Goal: Share content: Share content

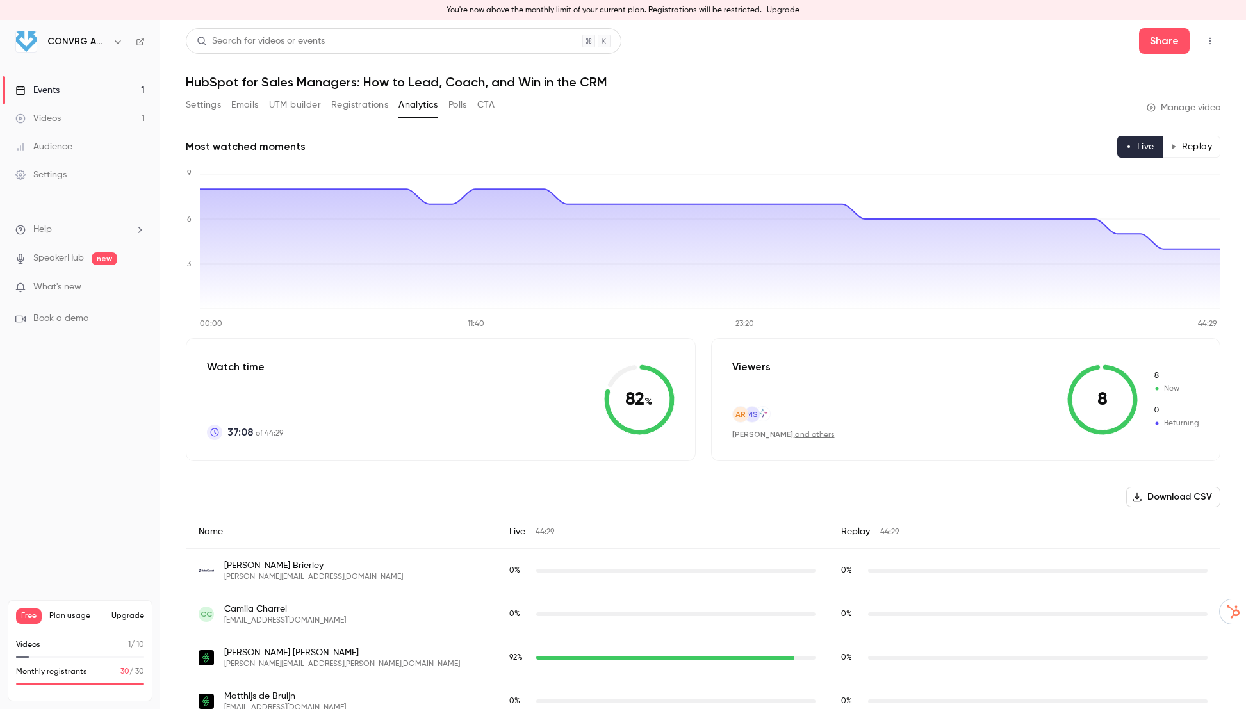
click at [1183, 145] on button "Replay" at bounding box center [1191, 147] width 58 height 22
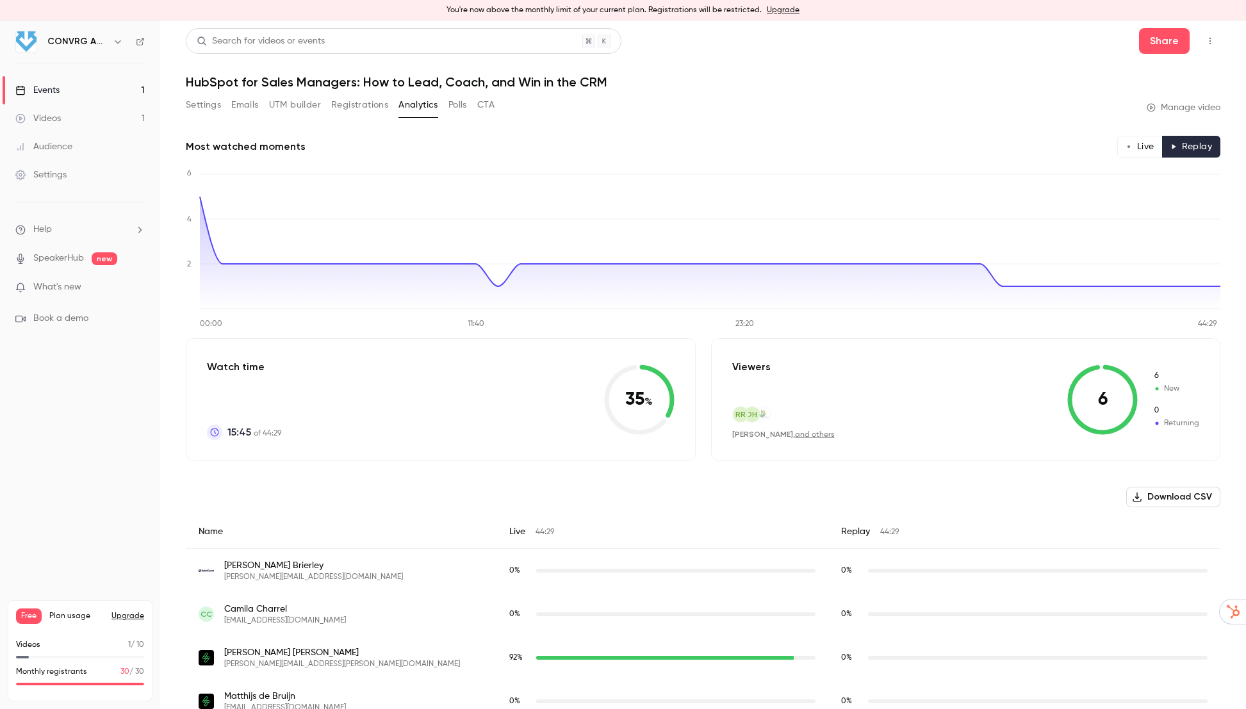
click at [1153, 147] on button "Live" at bounding box center [1139, 147] width 45 height 22
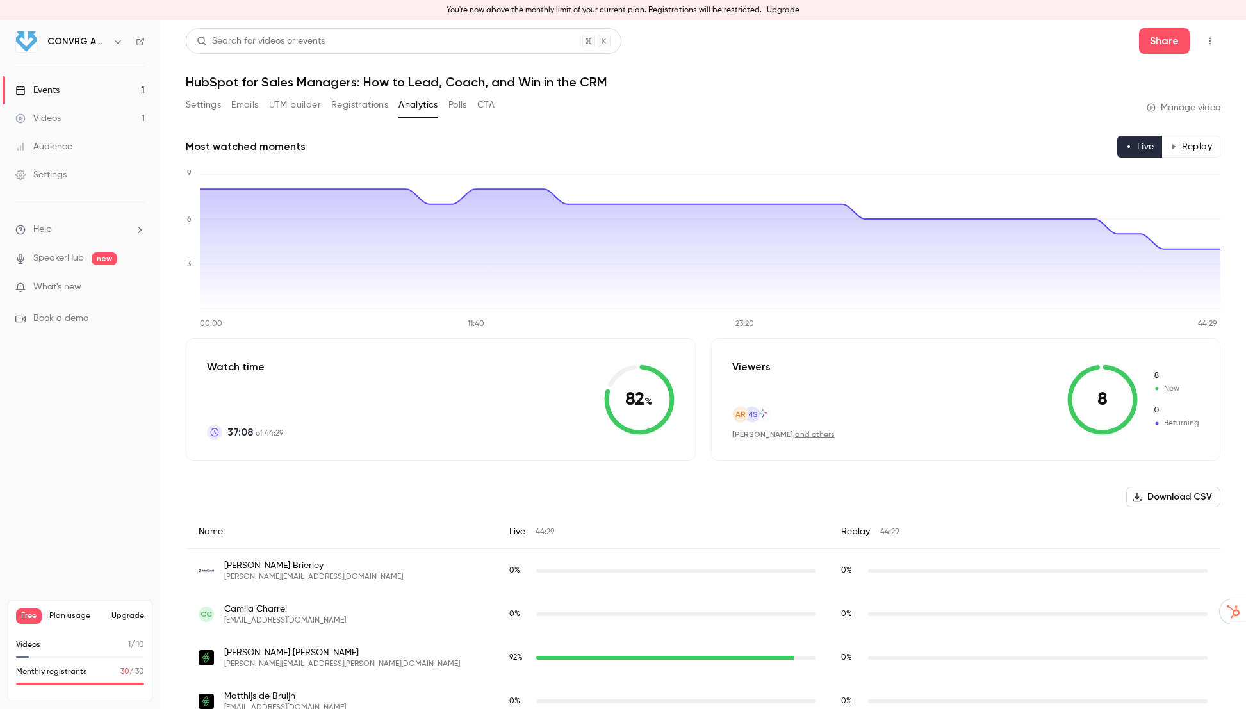
click at [56, 143] on div "Audience" at bounding box center [43, 146] width 57 height 13
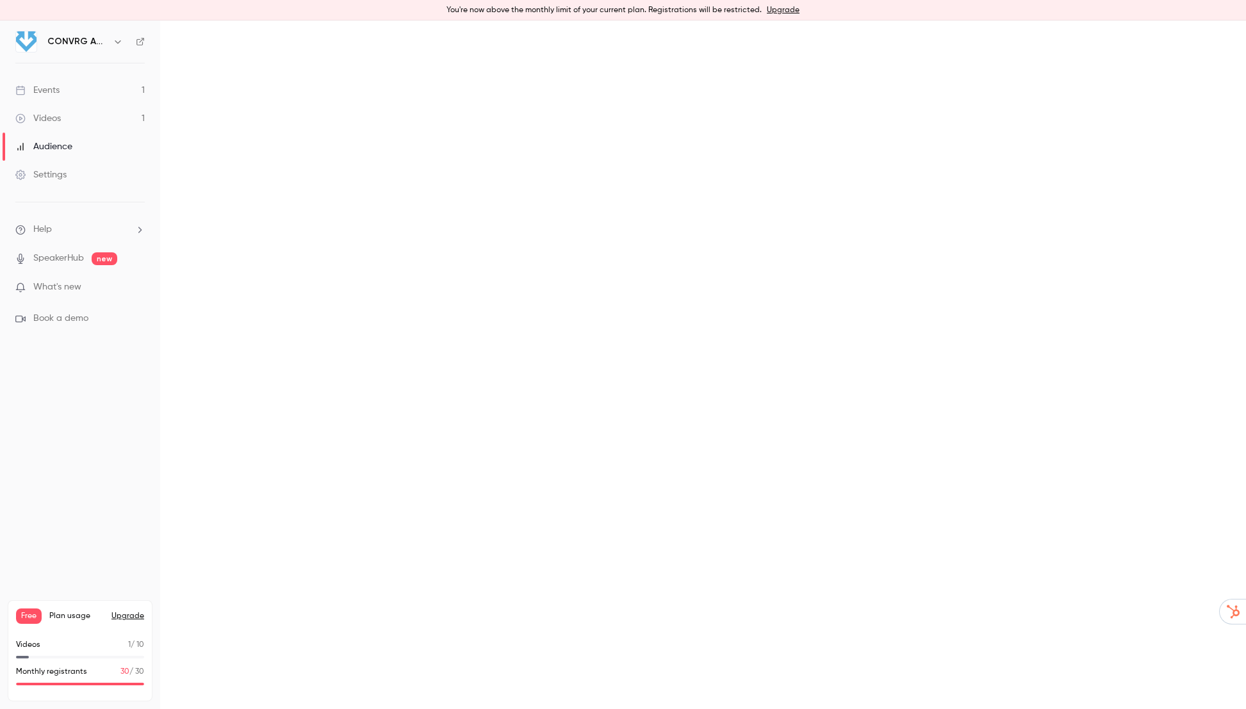
click at [53, 174] on div "Settings" at bounding box center [40, 174] width 51 height 13
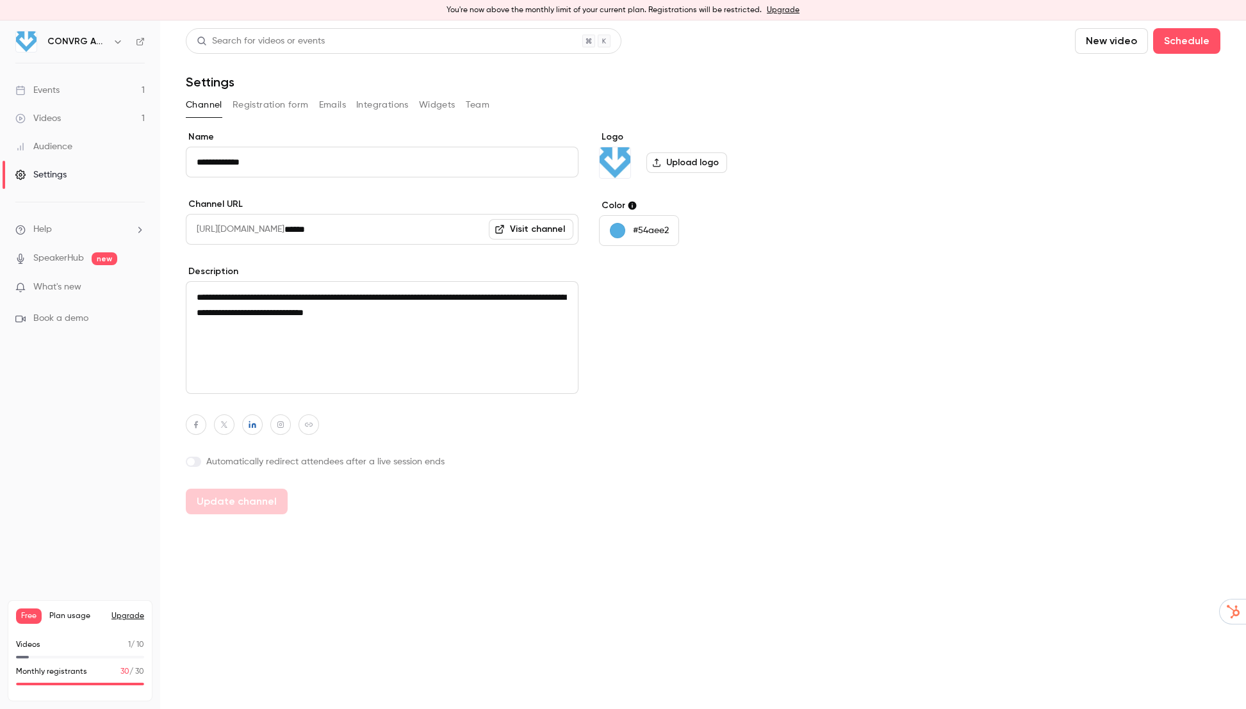
click at [328, 101] on button "Emails" at bounding box center [332, 105] width 27 height 20
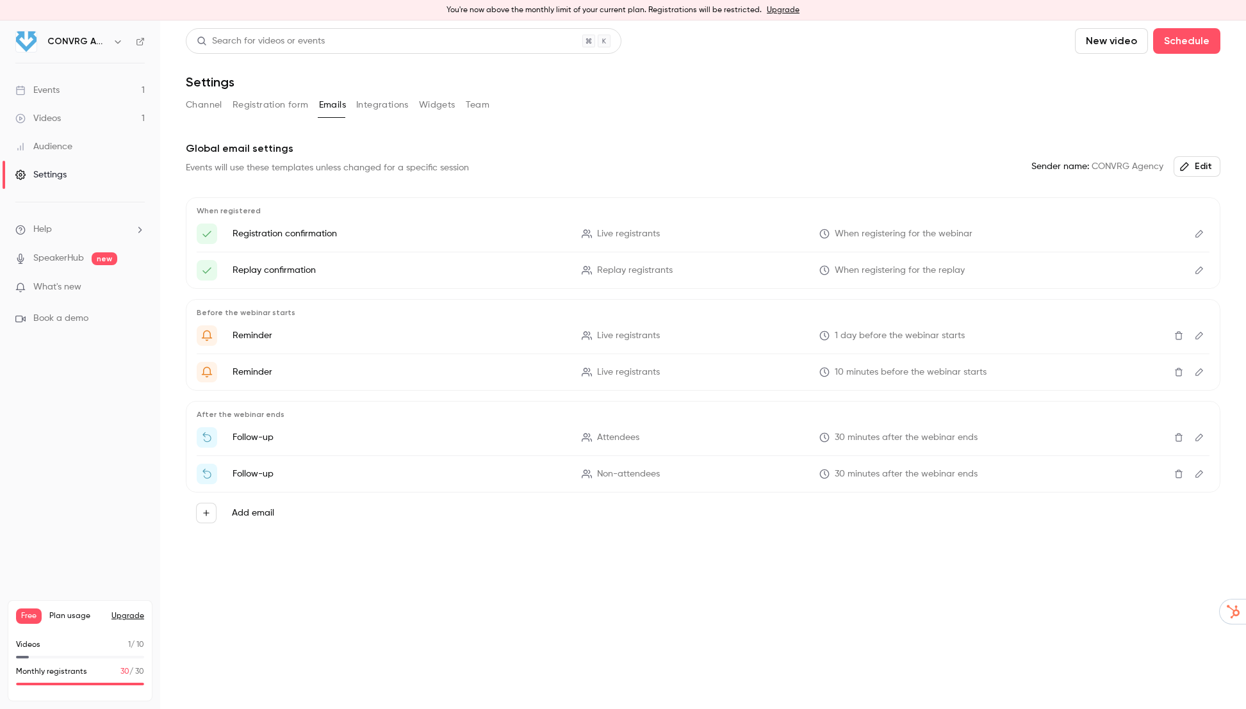
click at [1201, 371] on icon "Edit" at bounding box center [1199, 372] width 8 height 8
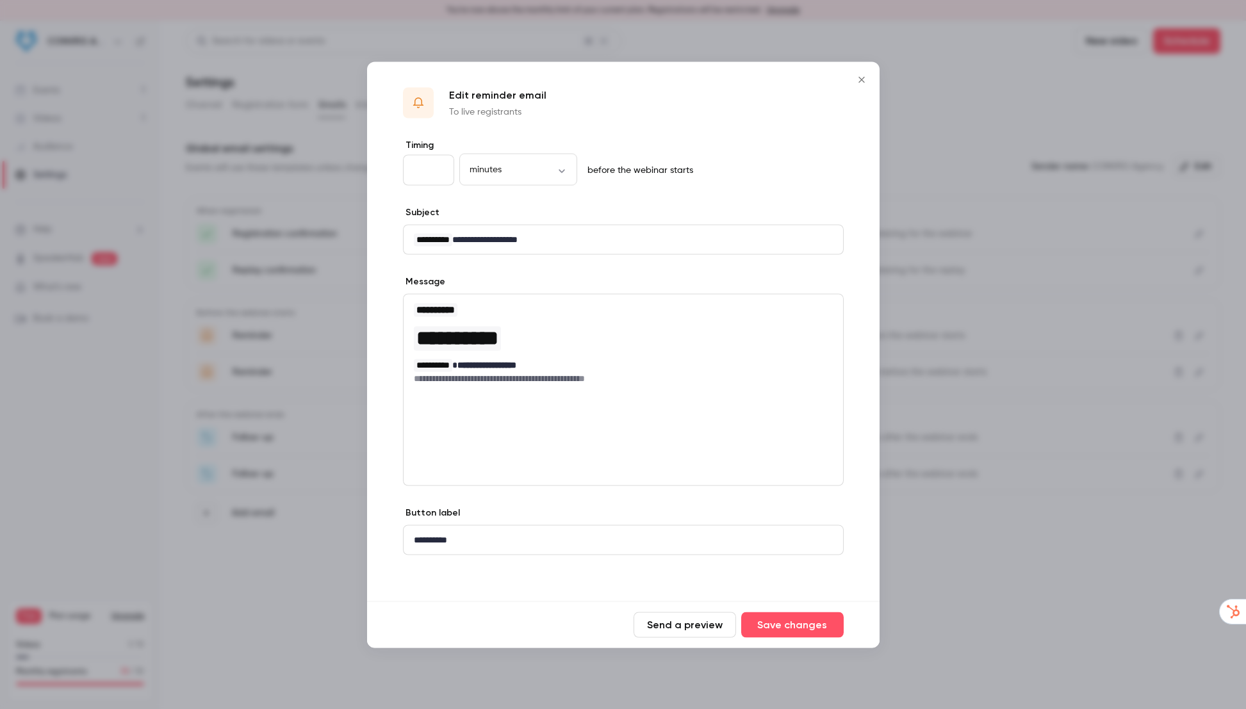
click at [986, 553] on div at bounding box center [623, 354] width 1246 height 709
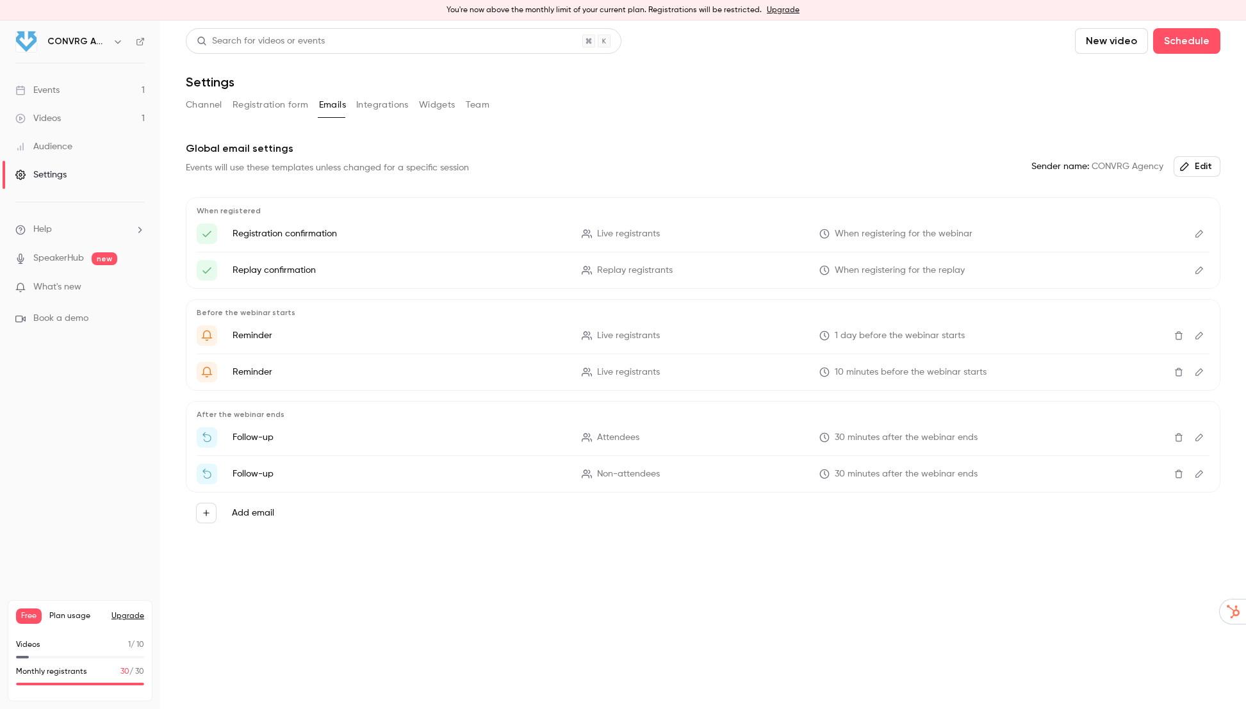
click at [1196, 441] on icon "Edit" at bounding box center [1199, 438] width 8 height 8
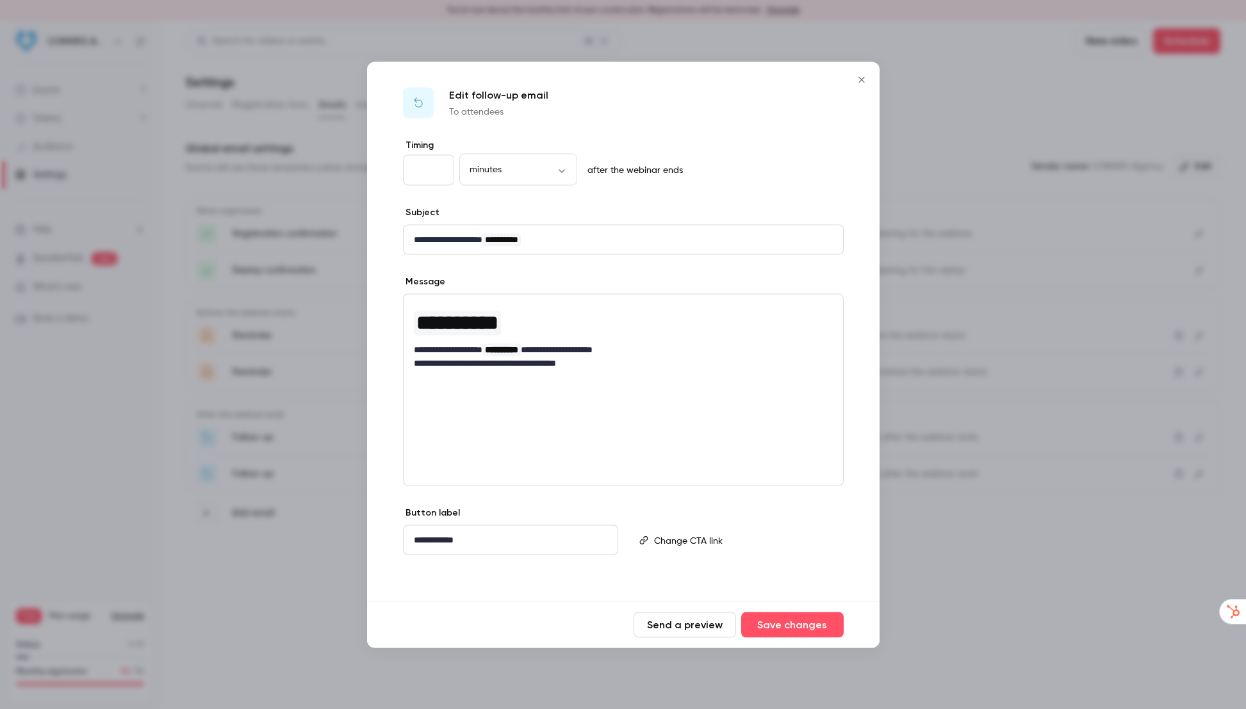
click at [1029, 590] on div at bounding box center [623, 354] width 1246 height 709
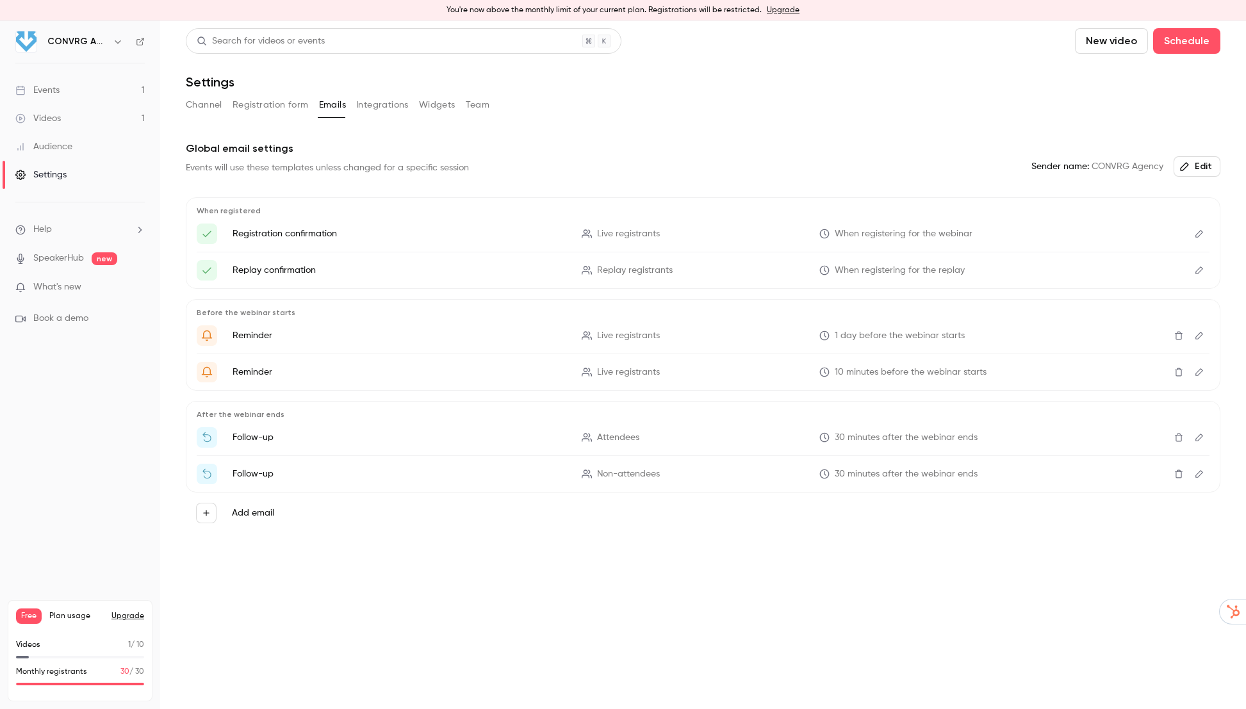
click at [1199, 473] on icon "Edit" at bounding box center [1199, 473] width 10 height 9
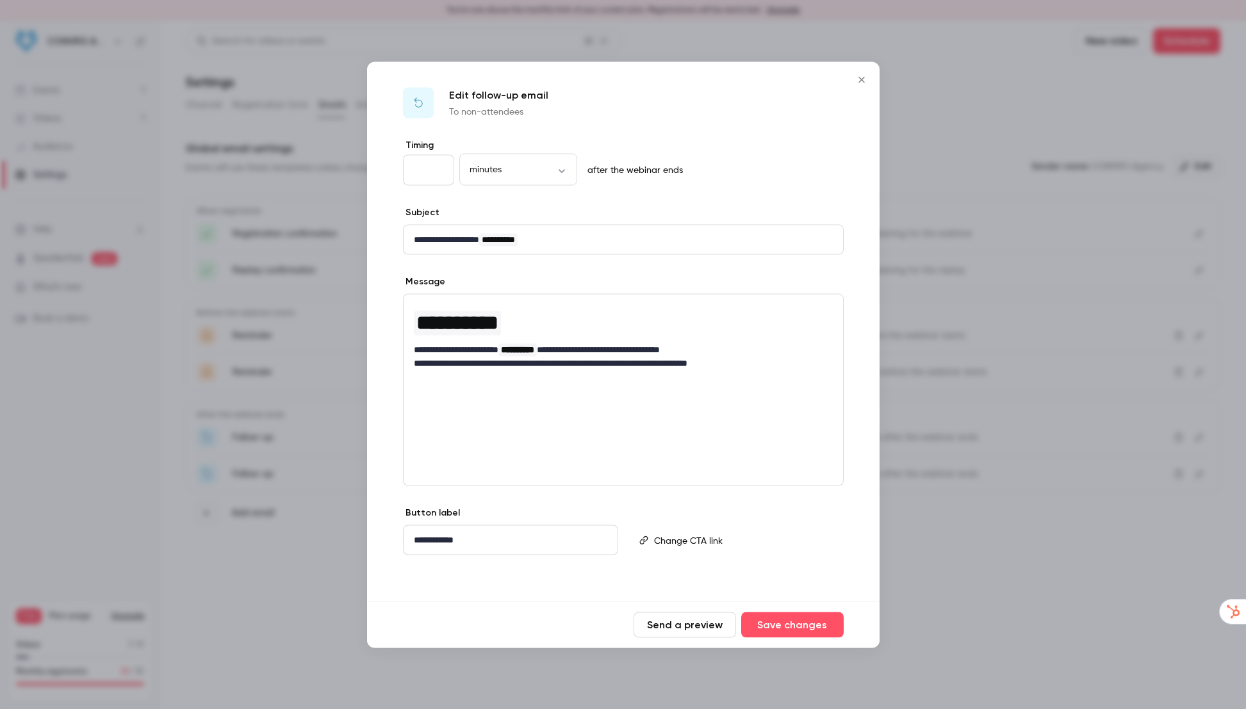
click at [676, 626] on button "Send a preview" at bounding box center [684, 625] width 102 height 26
click at [865, 78] on icon "Close" at bounding box center [861, 79] width 15 height 10
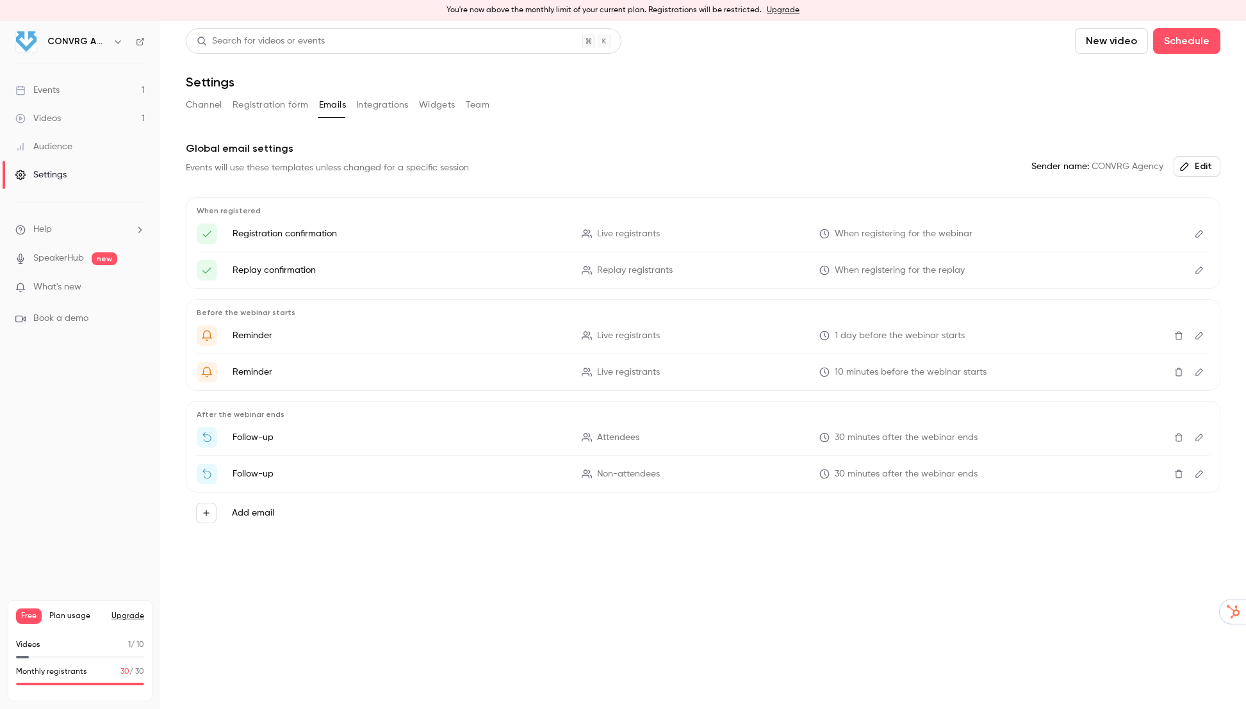
click at [44, 152] on div "Audience" at bounding box center [43, 146] width 57 height 13
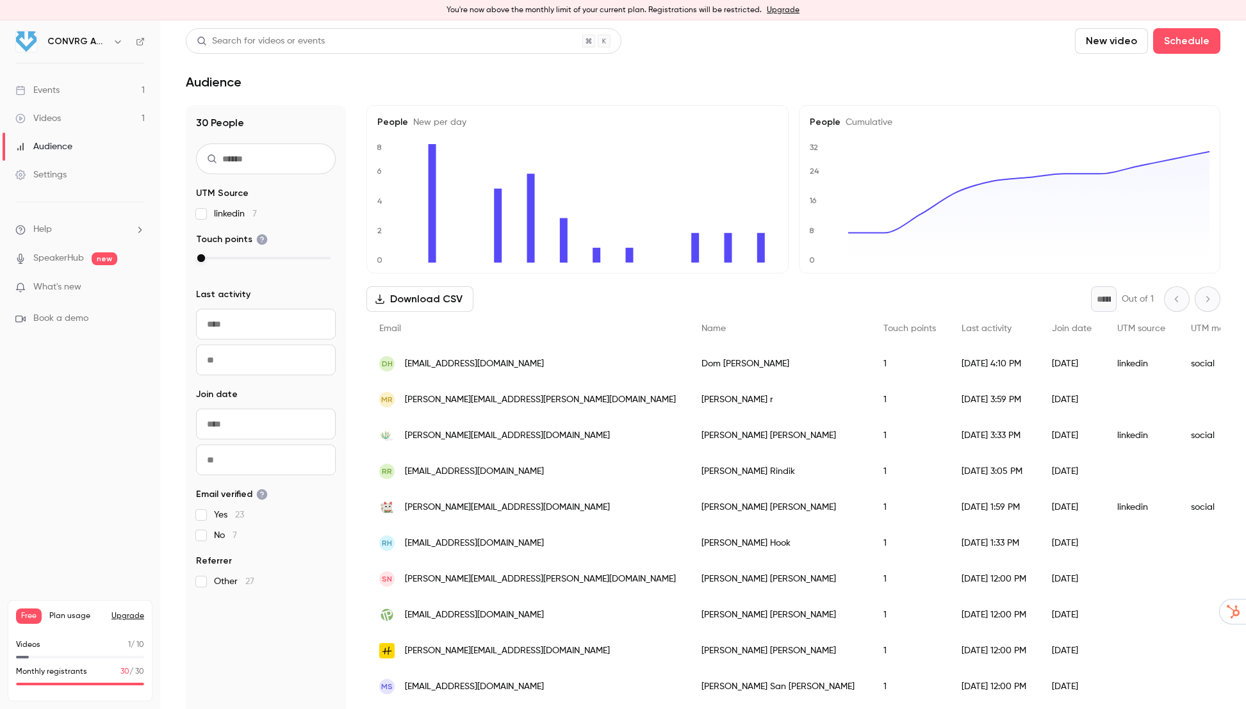
click at [49, 146] on div "Audience" at bounding box center [43, 146] width 57 height 13
click at [53, 119] on div "Videos" at bounding box center [37, 118] width 45 height 13
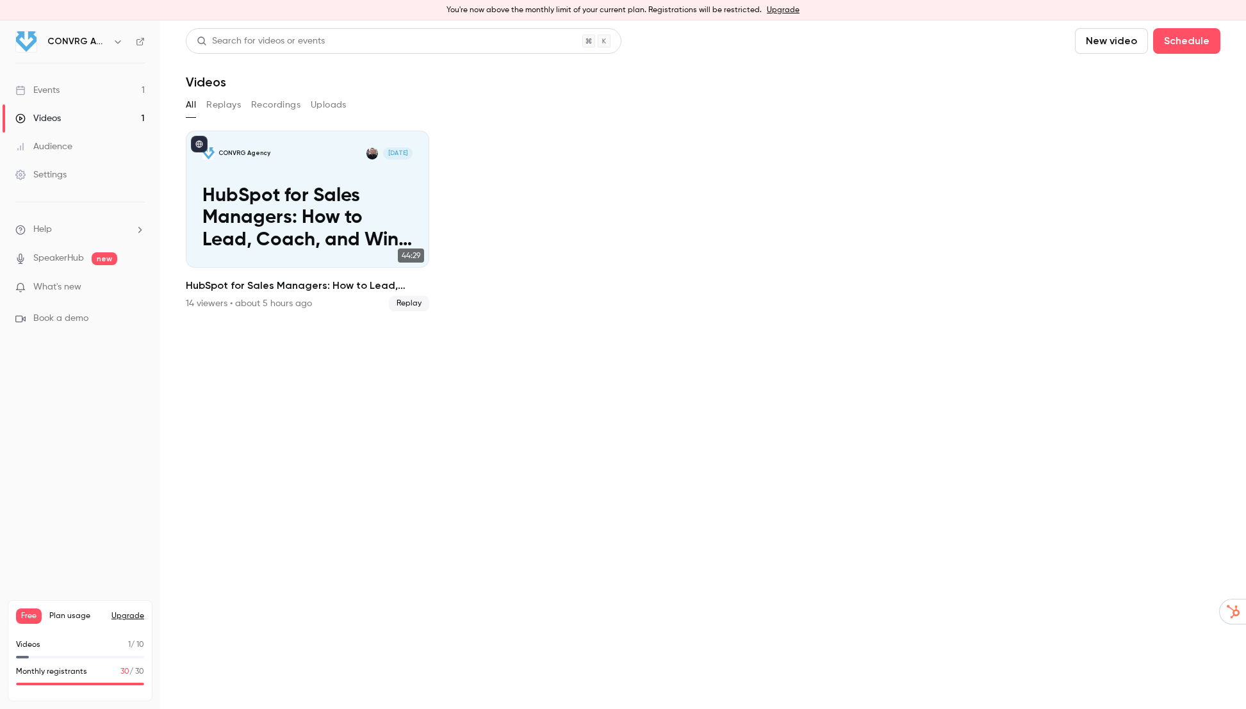
click at [61, 98] on link "Events 1" at bounding box center [80, 90] width 160 height 28
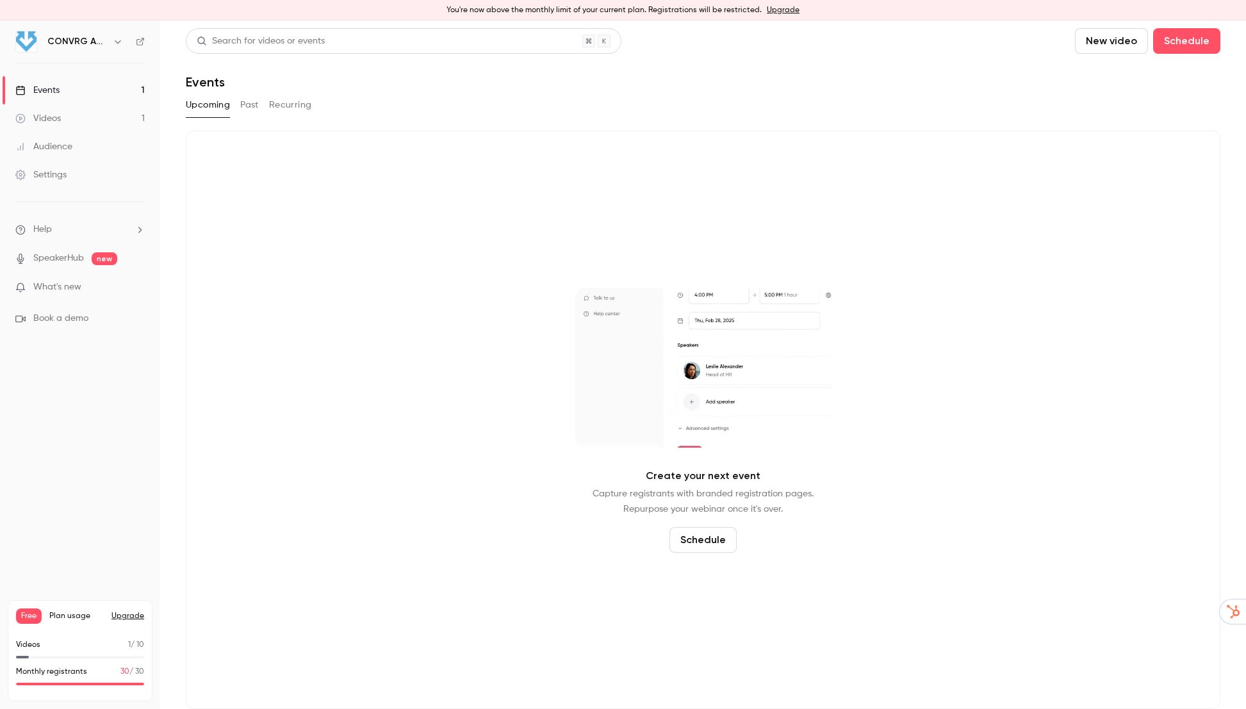
click at [241, 101] on button "Past" at bounding box center [249, 105] width 19 height 20
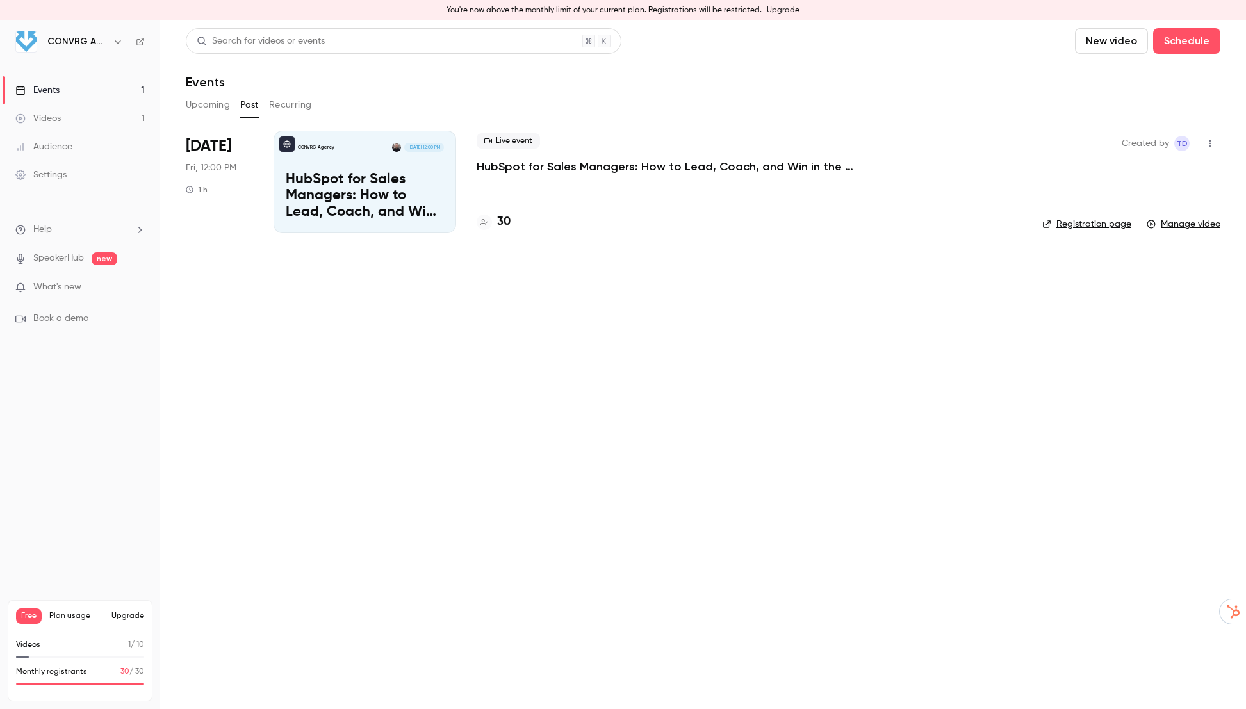
click at [1209, 145] on icon "button" at bounding box center [1209, 143] width 1 height 7
click at [286, 209] on div at bounding box center [623, 354] width 1246 height 709
click at [385, 193] on p "HubSpot for Sales Managers: How to Lead, Coach, and Win in the CRM" at bounding box center [365, 196] width 158 height 49
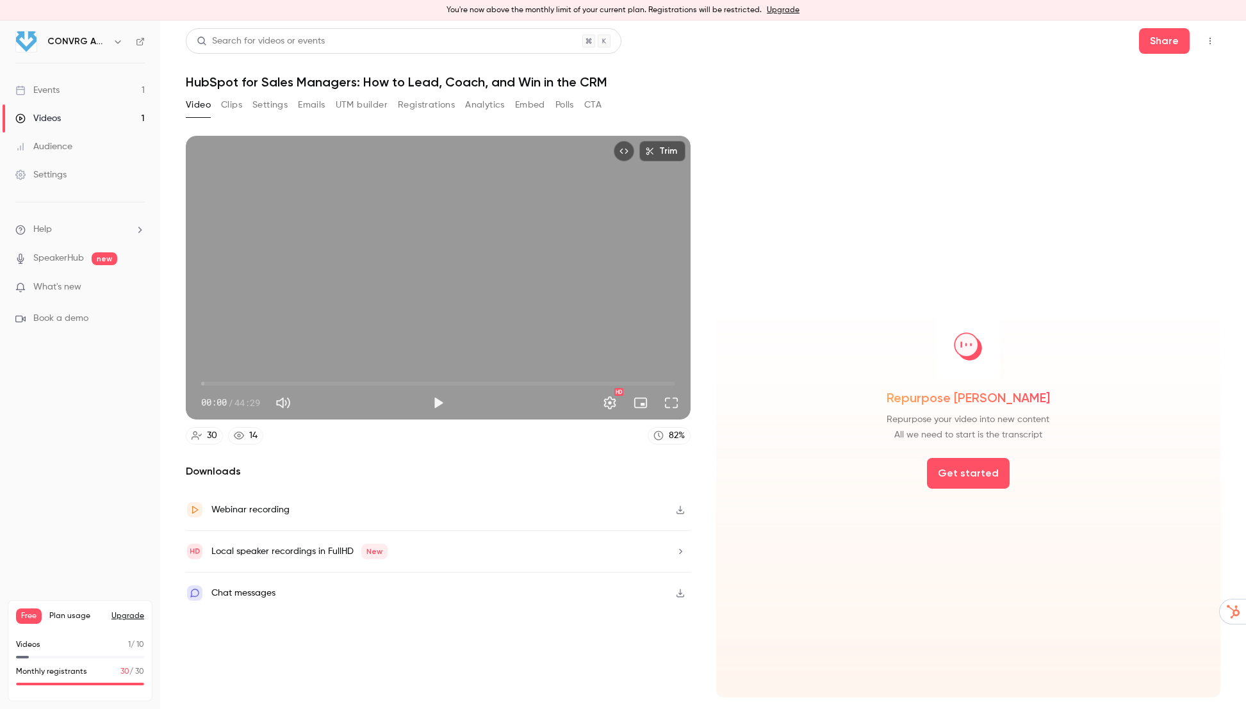
click at [489, 102] on button "Analytics" at bounding box center [485, 105] width 40 height 20
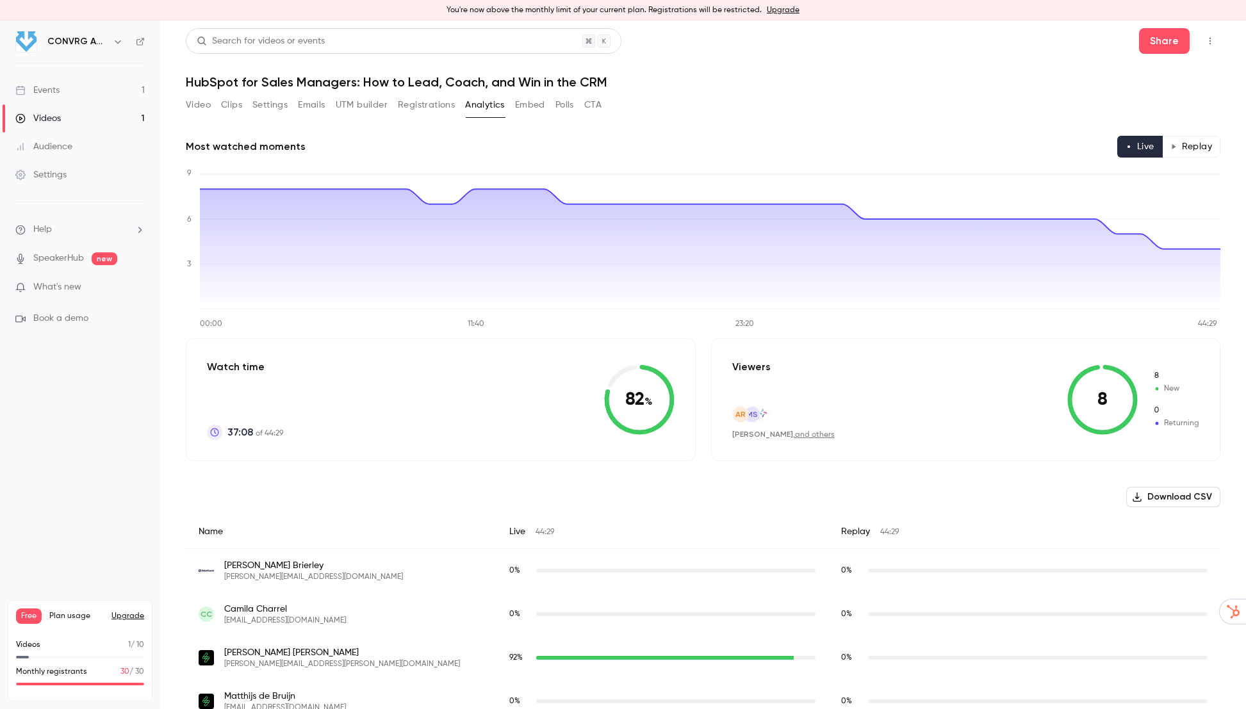
click at [1191, 150] on button "Replay" at bounding box center [1191, 147] width 58 height 22
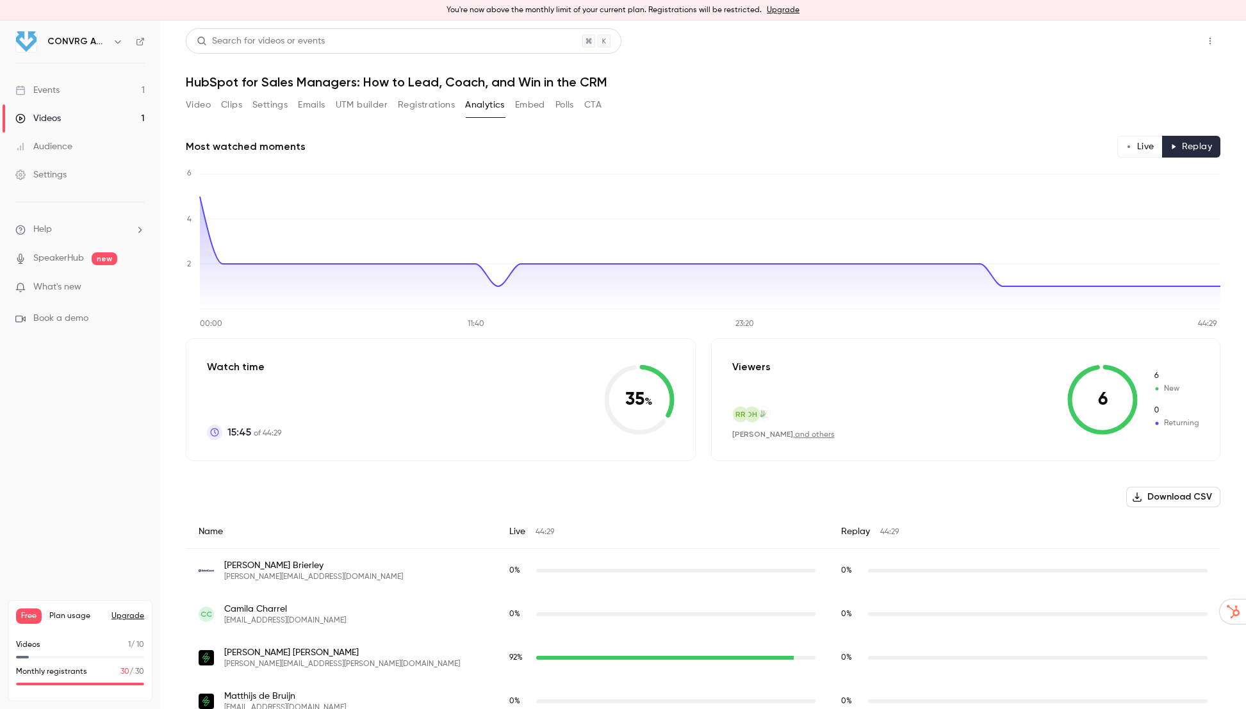
click at [1171, 44] on button "Share" at bounding box center [1164, 41] width 51 height 26
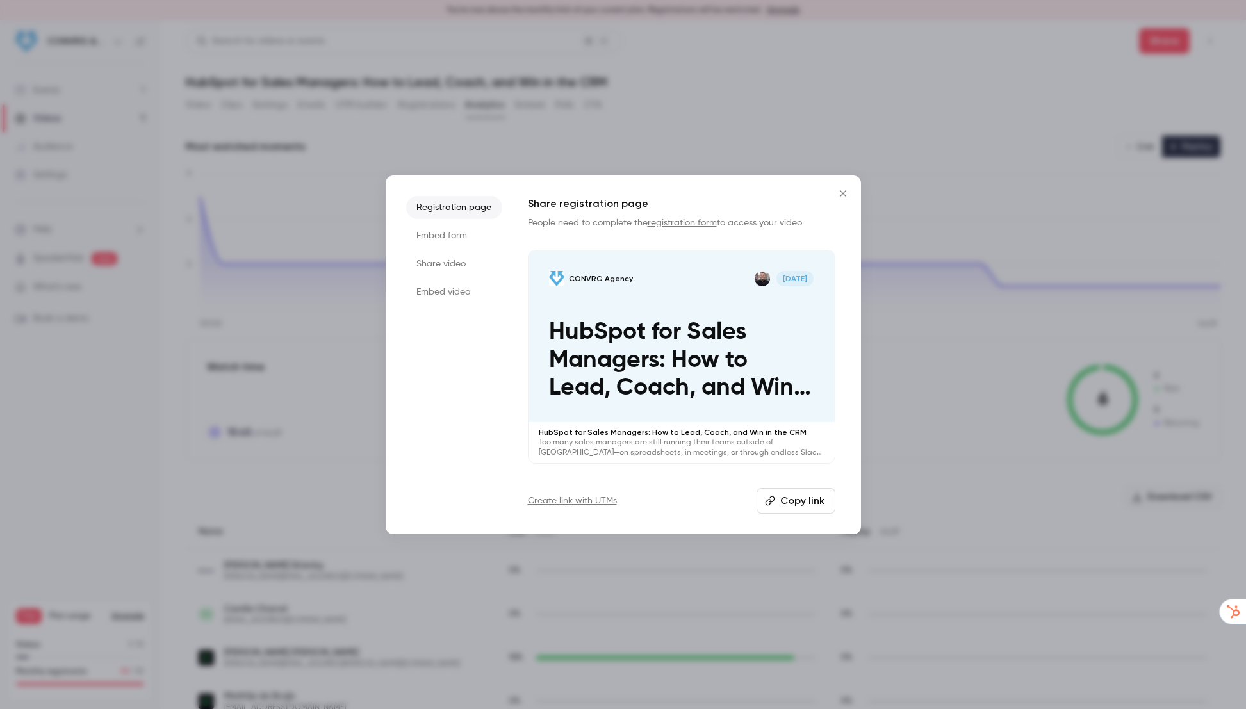
click at [443, 265] on li "Share video" at bounding box center [454, 263] width 96 height 23
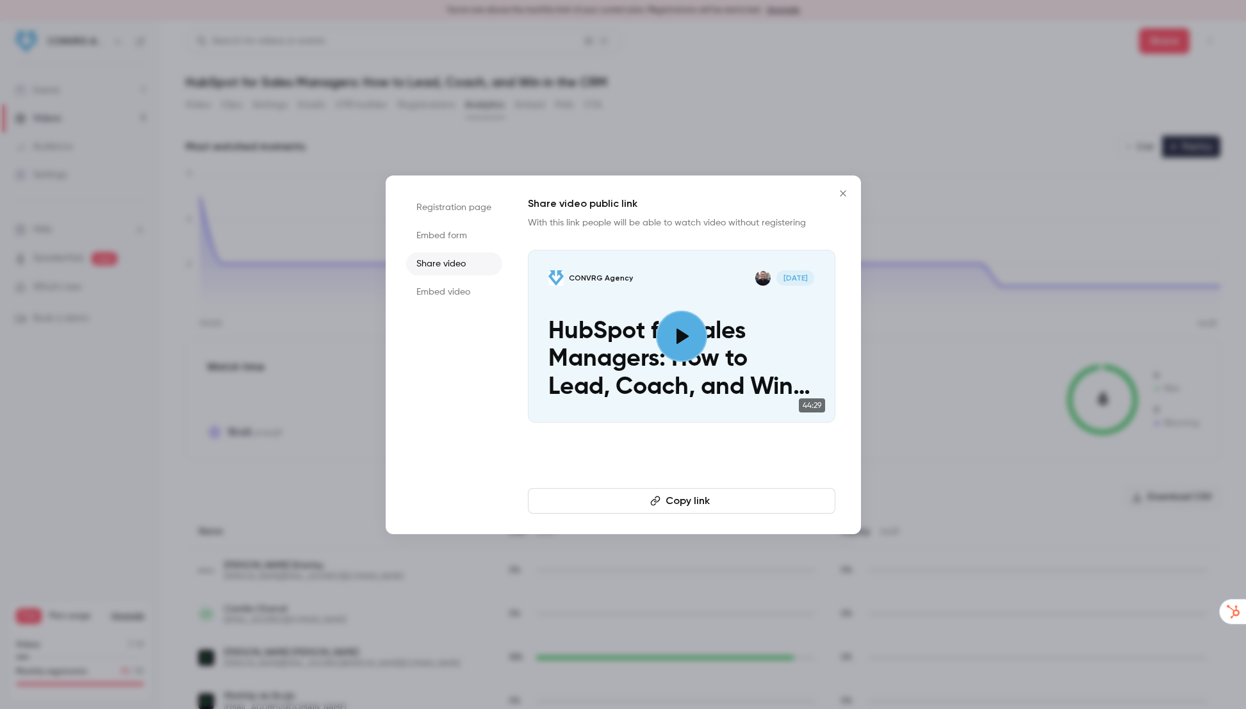
click at [692, 500] on button "Copy link" at bounding box center [681, 501] width 307 height 26
click at [843, 191] on icon "Close" at bounding box center [842, 193] width 15 height 10
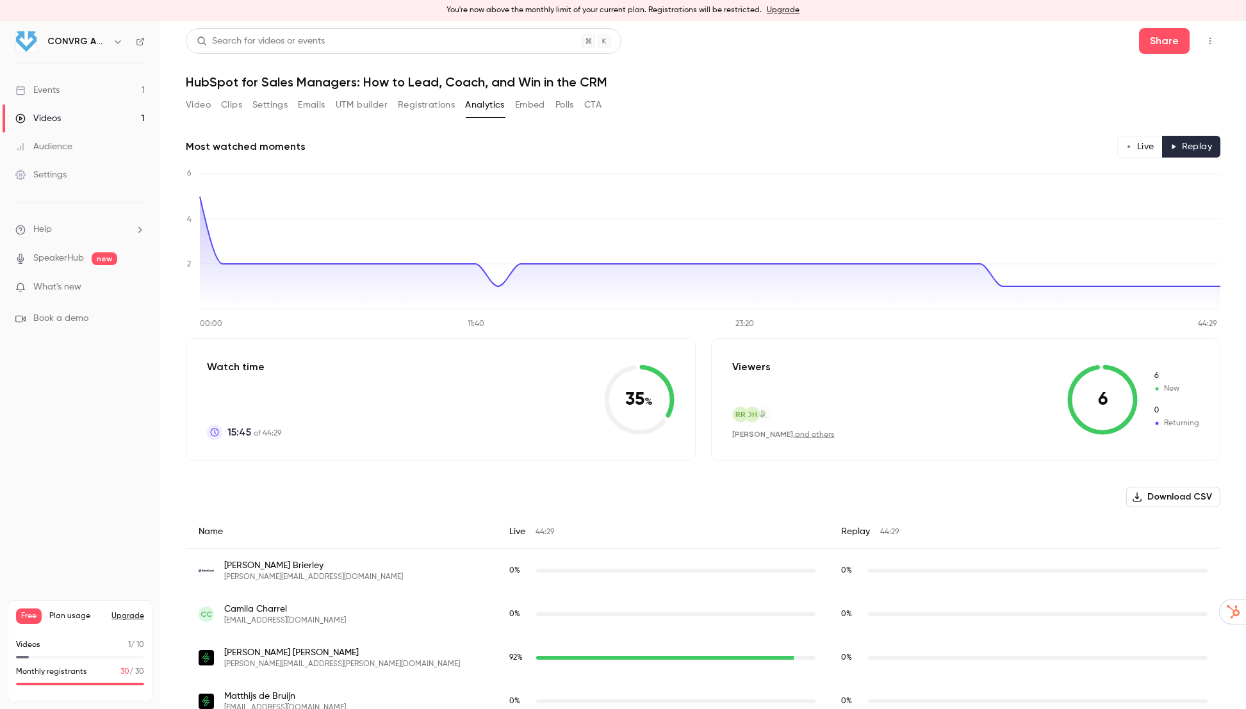
click at [1208, 42] on icon "Top Bar Actions" at bounding box center [1210, 41] width 10 height 9
click at [735, 148] on div at bounding box center [623, 354] width 1246 height 709
click at [527, 103] on button "Embed" at bounding box center [530, 105] width 30 height 20
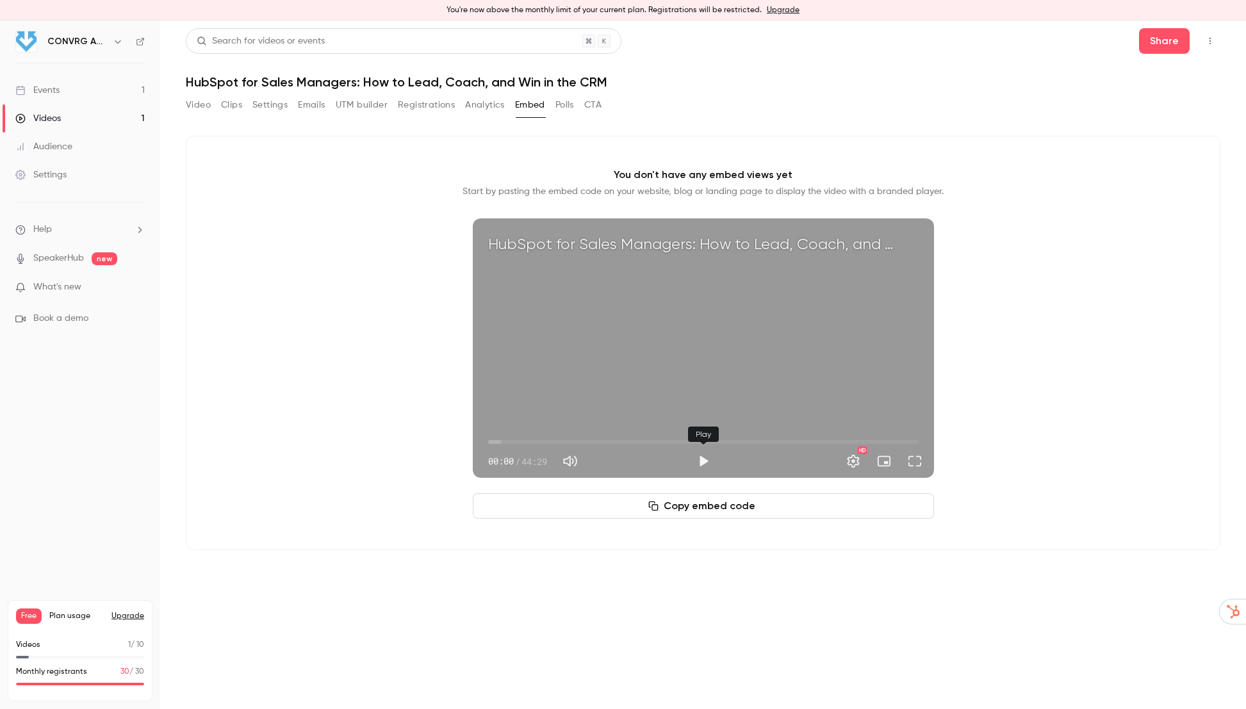
click at [701, 460] on button "Play" at bounding box center [703, 461] width 26 height 26
click at [705, 458] on button "Pause" at bounding box center [703, 461] width 26 height 26
type input "****"
